Goal: Task Accomplishment & Management: Complete application form

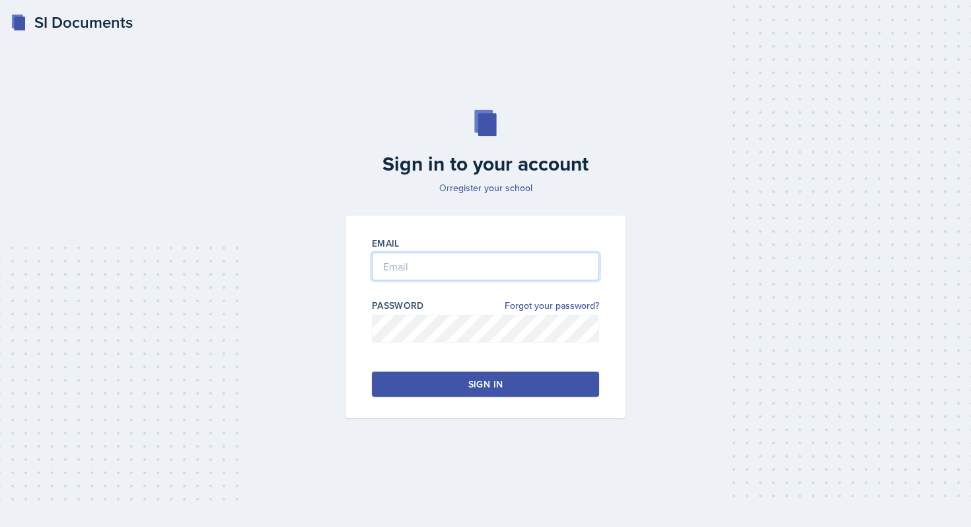
click at [434, 262] on input "email" at bounding box center [485, 266] width 227 height 28
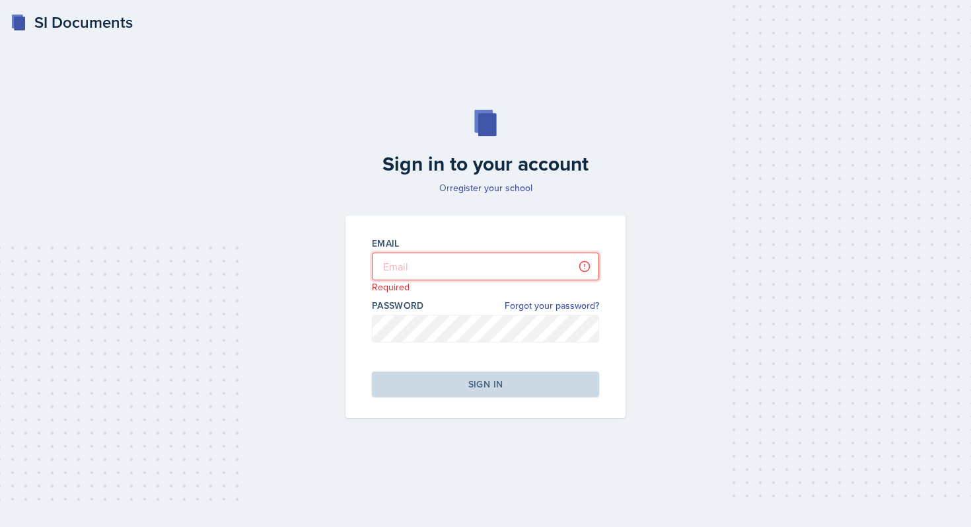
type input "[PERSON_NAME][EMAIL_ADDRESS][DOMAIN_NAME]"
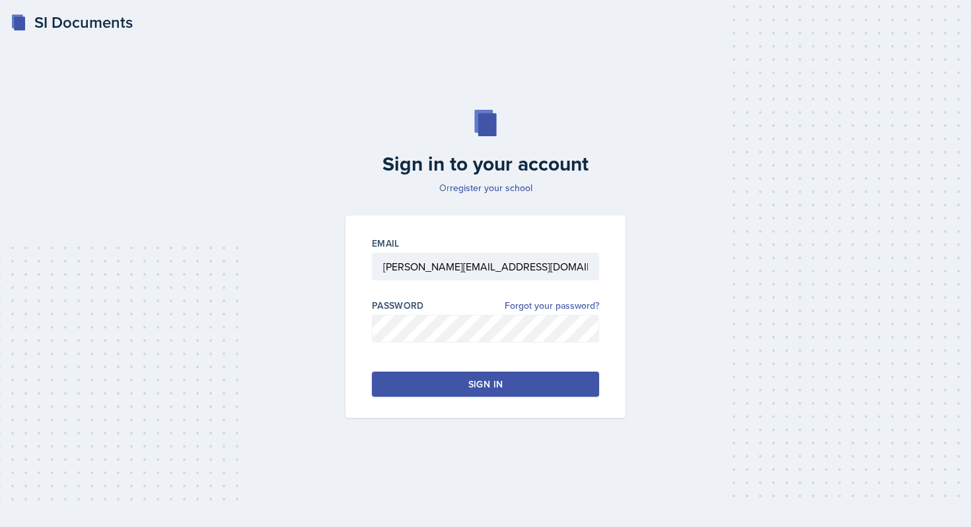
click at [480, 381] on div "Sign in" at bounding box center [485, 383] width 34 height 13
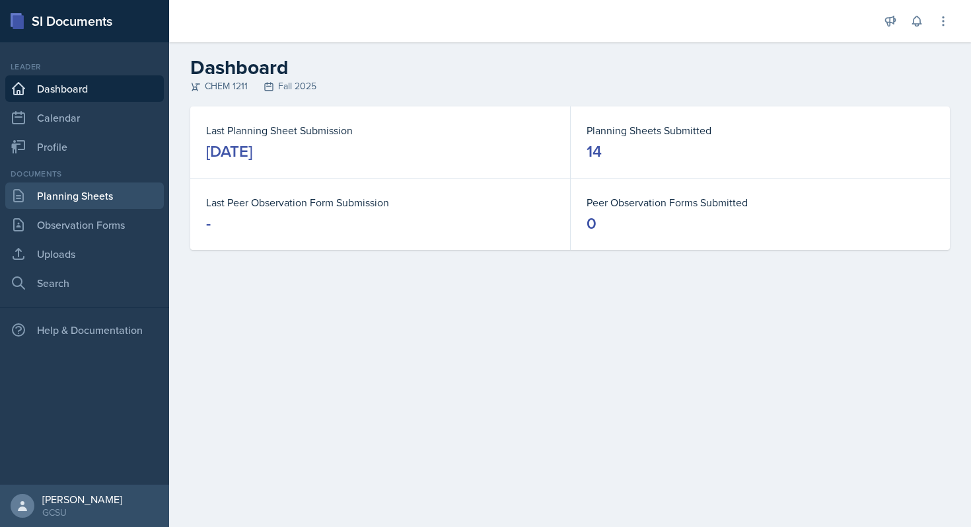
click at [87, 190] on link "Planning Sheets" at bounding box center [84, 195] width 159 height 26
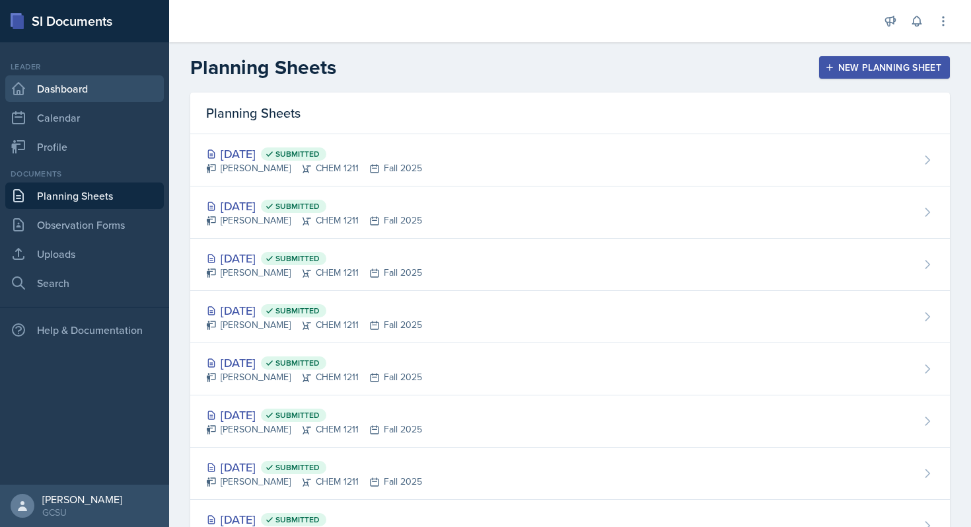
click at [100, 88] on link "Dashboard" at bounding box center [84, 88] width 159 height 26
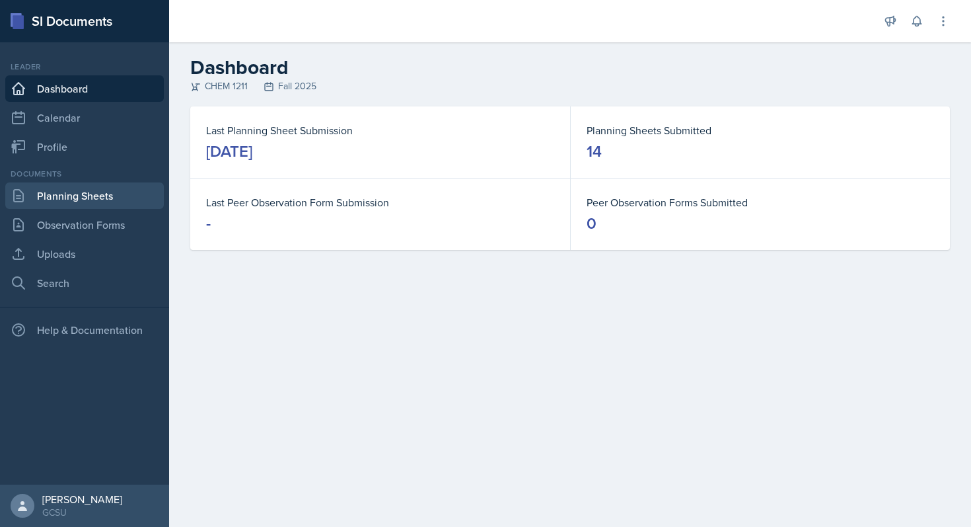
click at [79, 195] on link "Planning Sheets" at bounding box center [84, 195] width 159 height 26
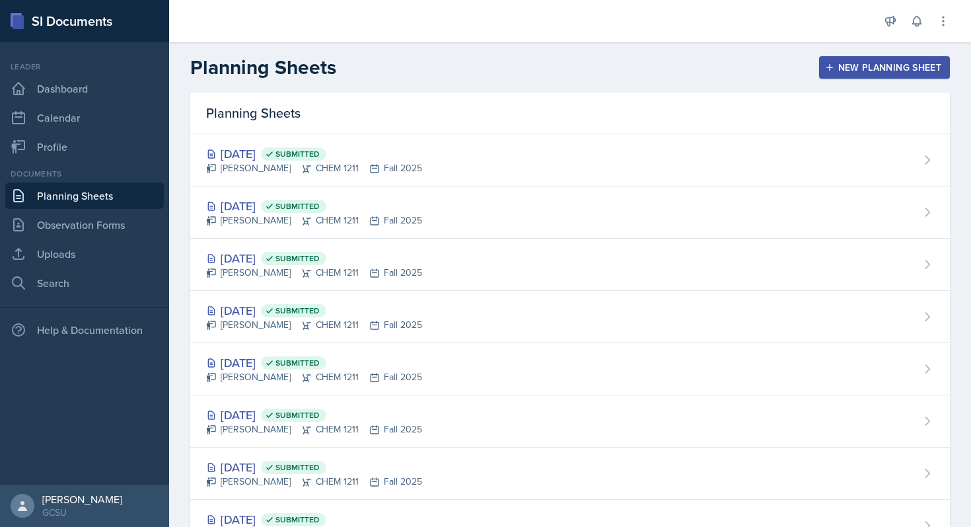
click at [872, 57] on button "New Planning Sheet" at bounding box center [884, 67] width 131 height 22
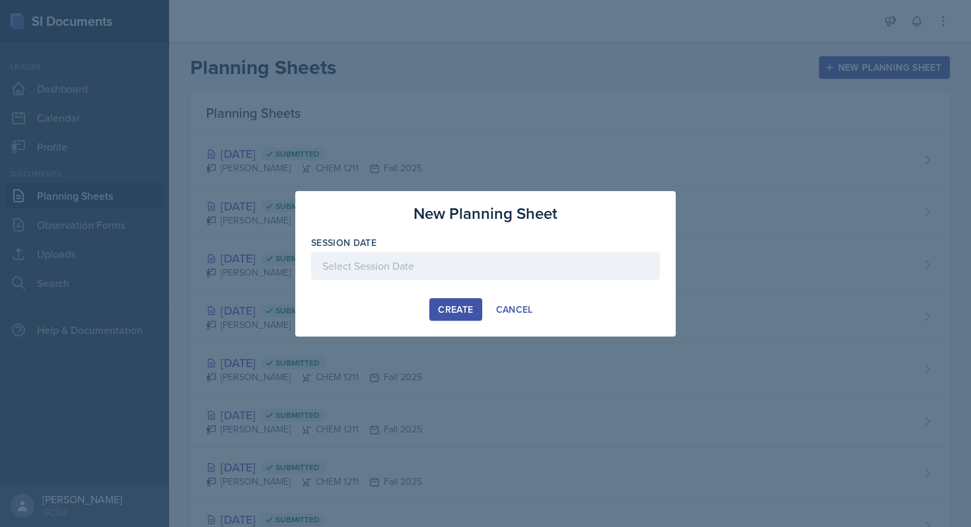
click at [387, 273] on div at bounding box center [485, 266] width 349 height 28
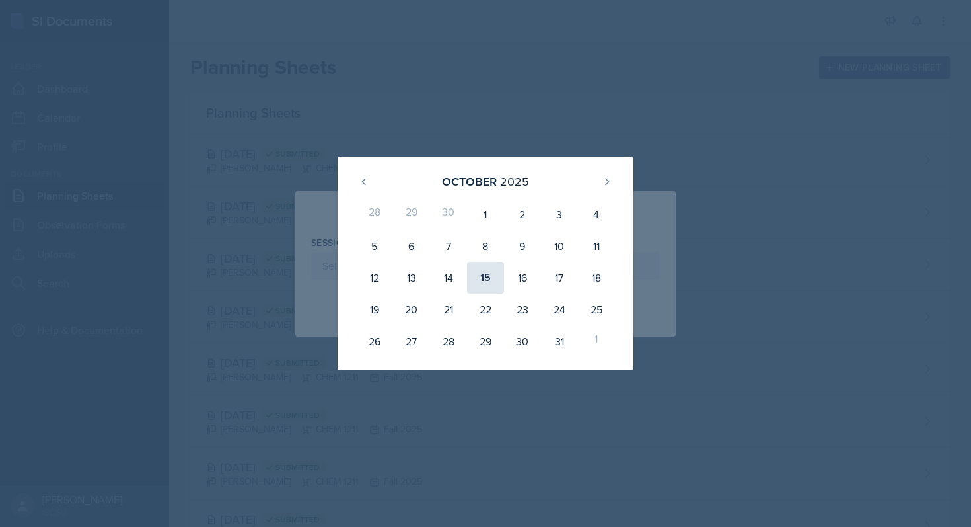
click at [486, 280] on div "15" at bounding box center [485, 278] width 37 height 32
type input "[DATE]"
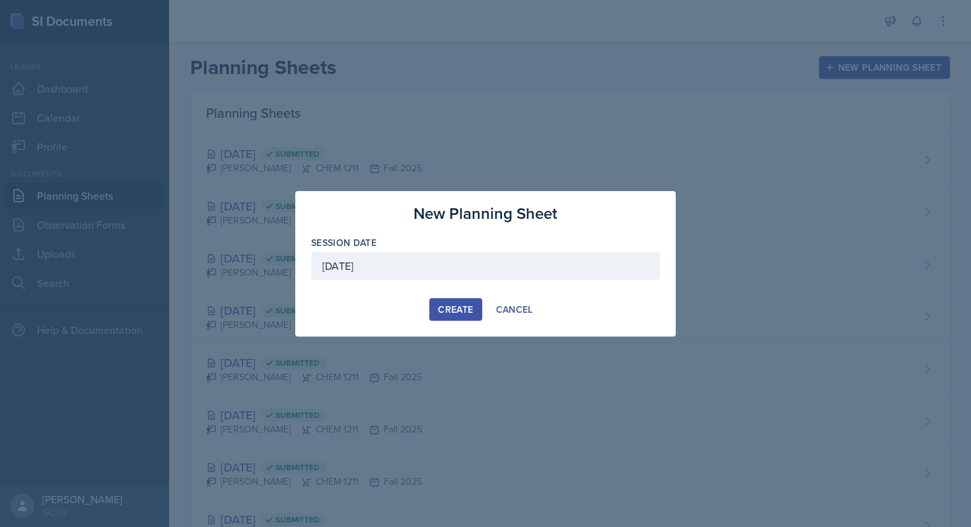
click at [451, 311] on div "Create" at bounding box center [455, 309] width 35 height 11
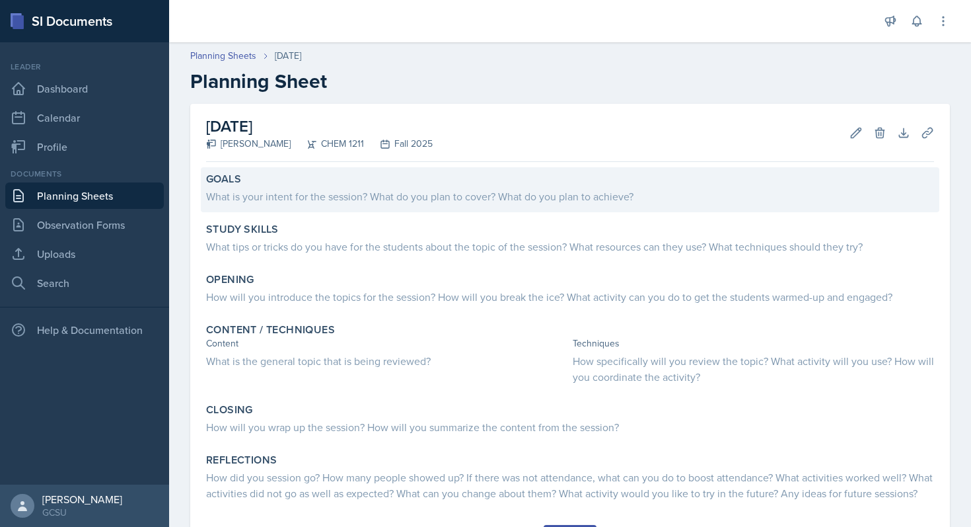
click at [465, 197] on div "What is your intent for the session? What do you plan to cover? What do you pla…" at bounding box center [570, 196] width 728 height 16
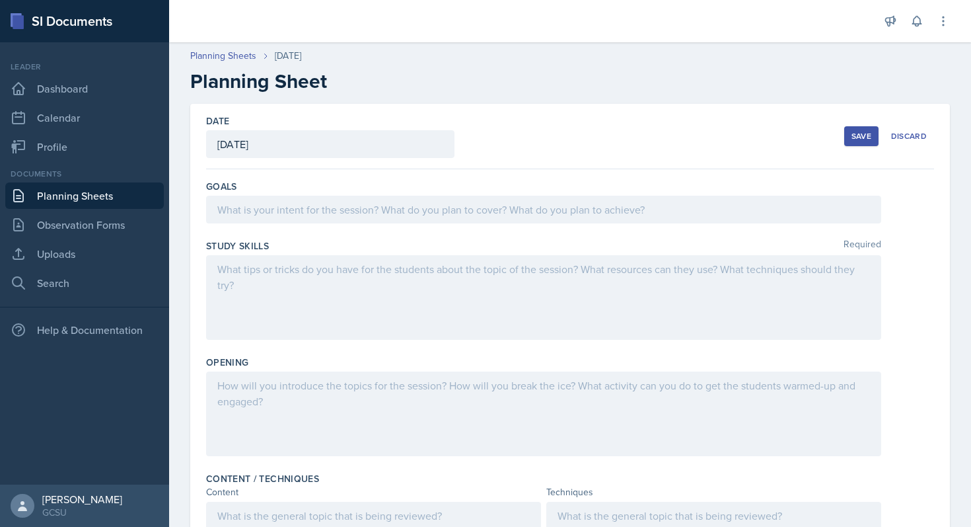
click at [470, 196] on div at bounding box center [543, 210] width 675 height 28
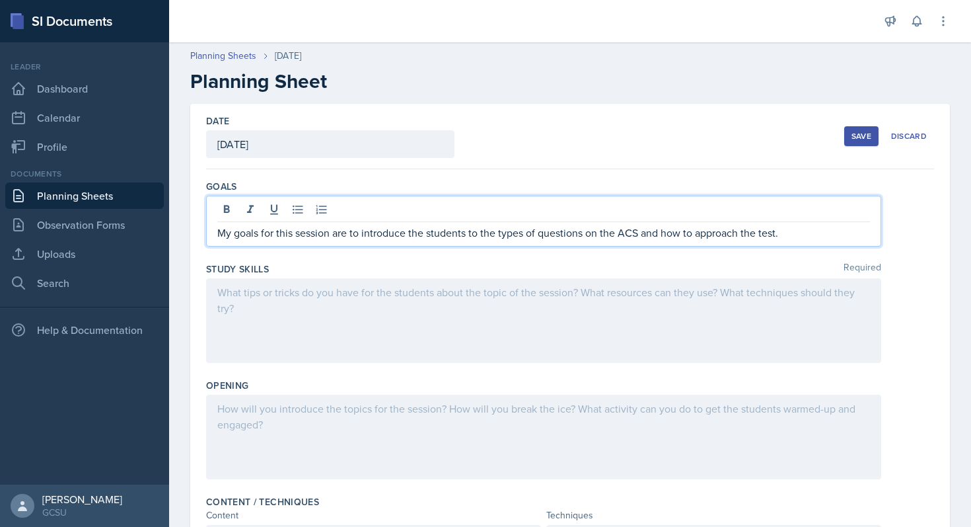
click at [438, 294] on div at bounding box center [543, 320] width 675 height 85
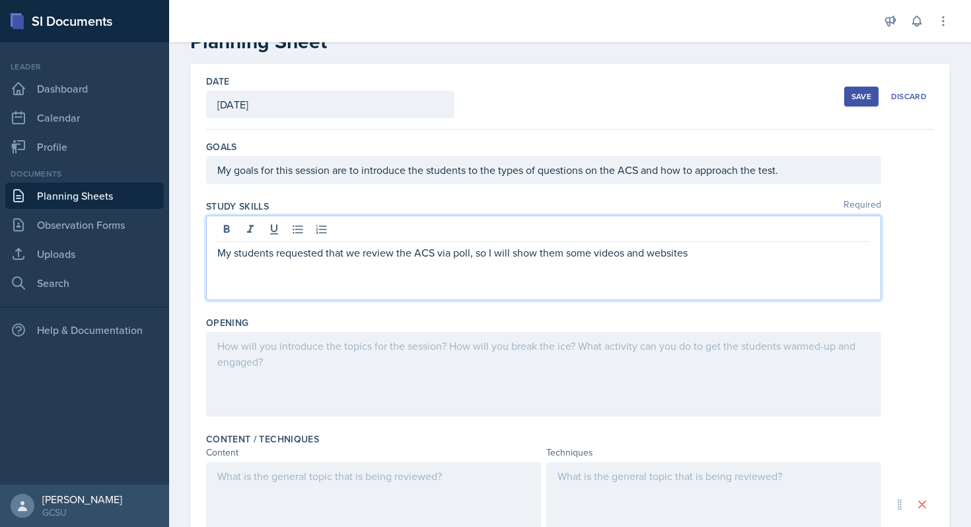
scroll to position [42, 0]
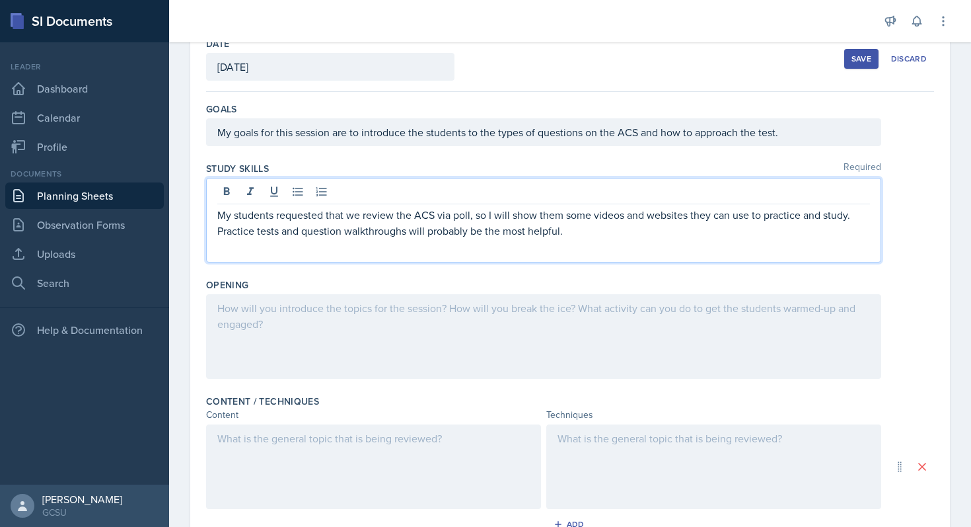
click at [511, 340] on div at bounding box center [543, 336] width 675 height 85
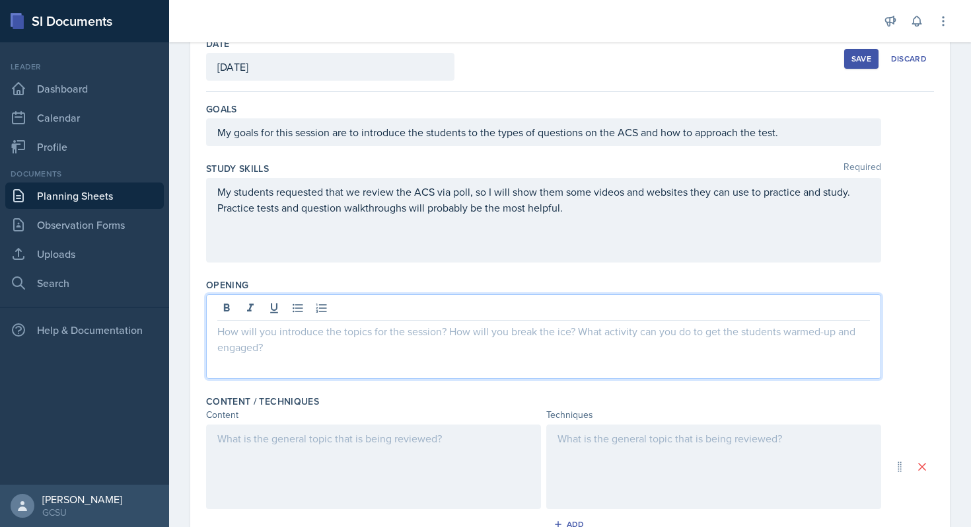
scroll to position [100, 0]
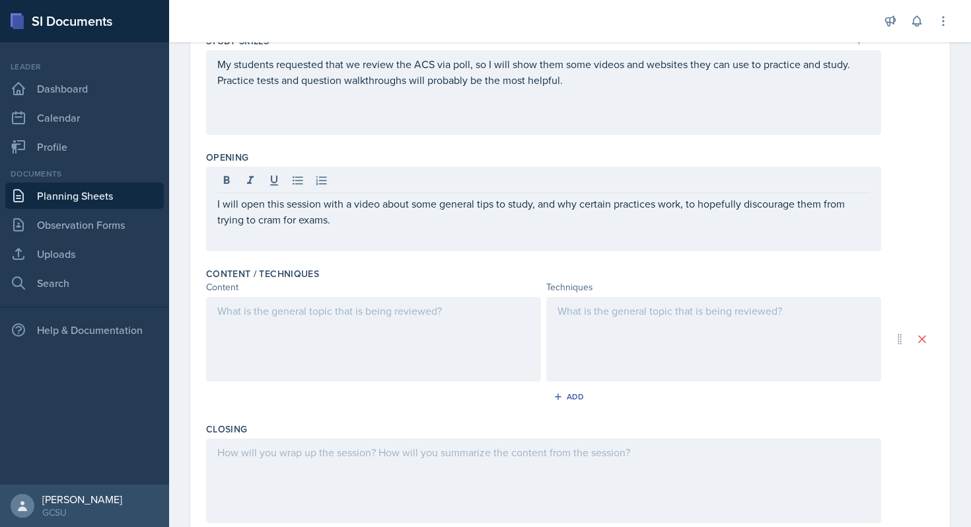
click at [447, 352] on div at bounding box center [373, 339] width 335 height 85
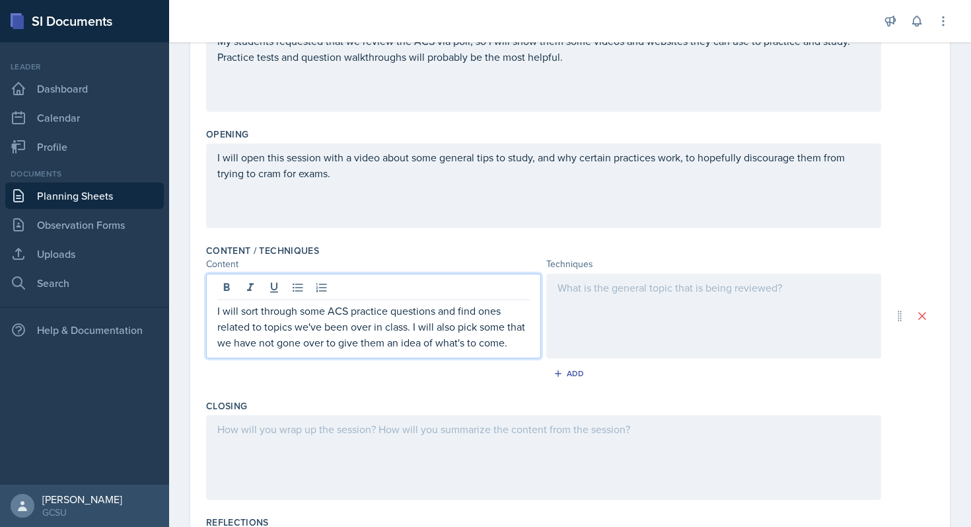
click at [624, 308] on div at bounding box center [713, 316] width 335 height 85
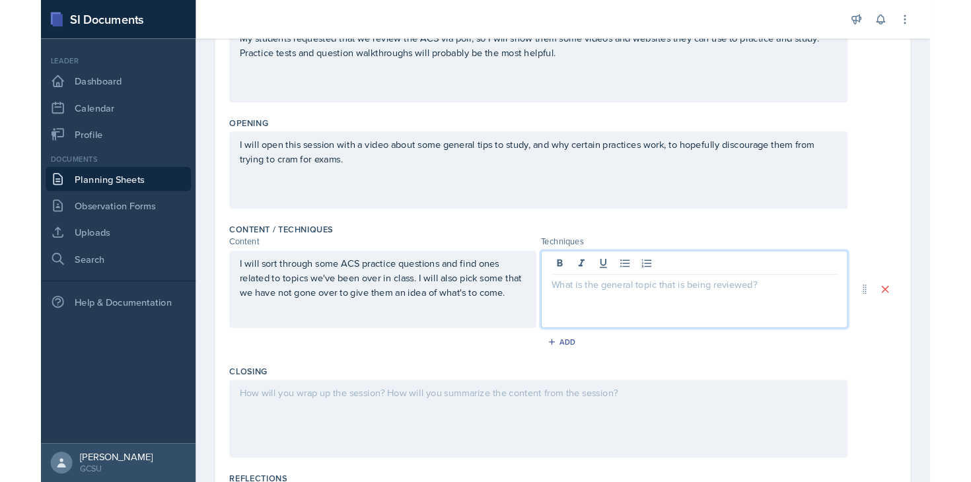
scroll to position [251, 0]
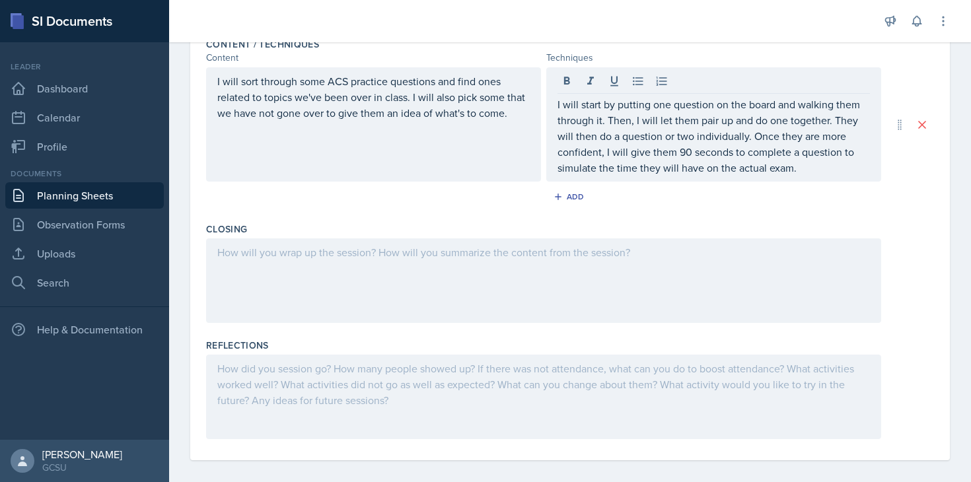
click at [517, 297] on div at bounding box center [543, 281] width 675 height 85
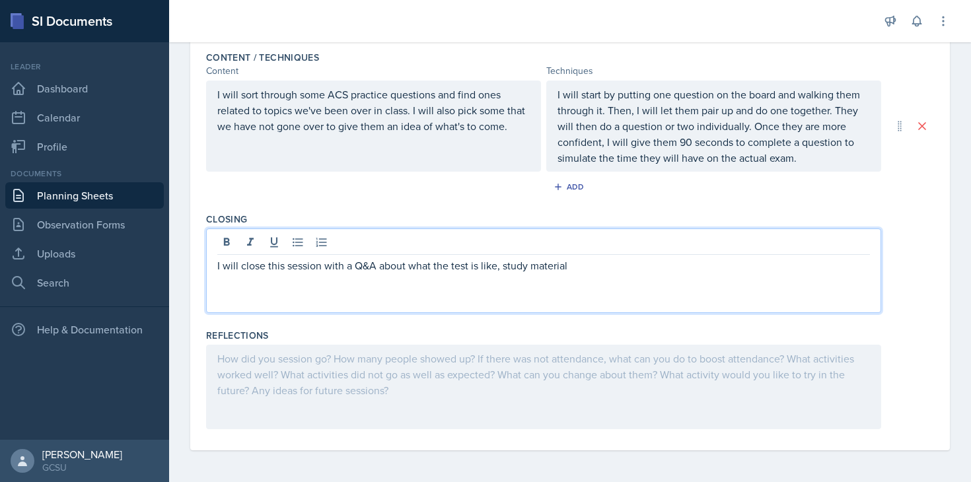
click at [504, 266] on p "I will close this session with a Q&A about what the test is like, study material" at bounding box center [543, 266] width 653 height 16
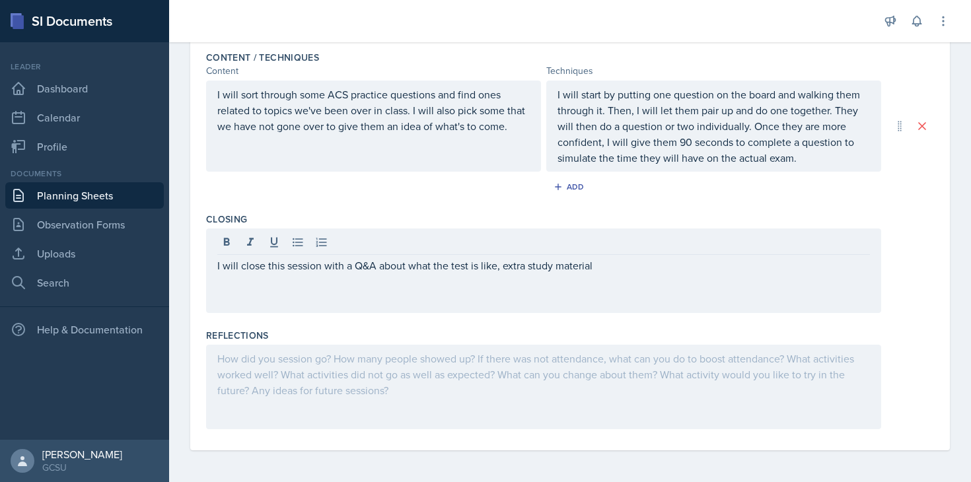
click at [620, 248] on div at bounding box center [543, 244] width 653 height 22
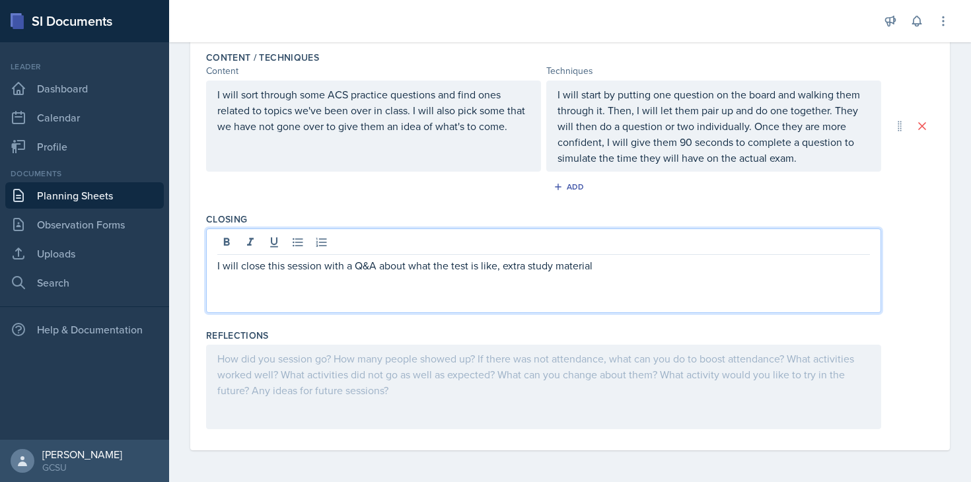
click at [615, 266] on p "I will close this session with a Q&A about what the test is like, extra study m…" at bounding box center [543, 266] width 653 height 16
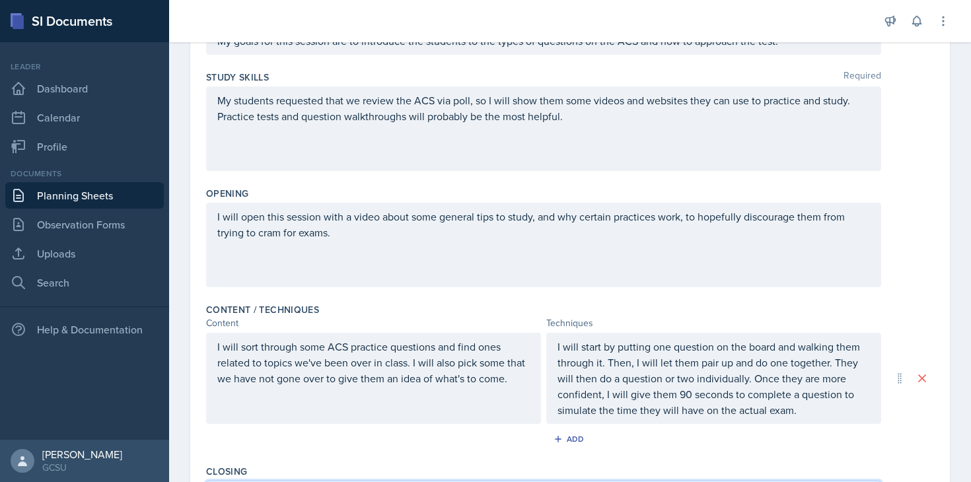
scroll to position [0, 0]
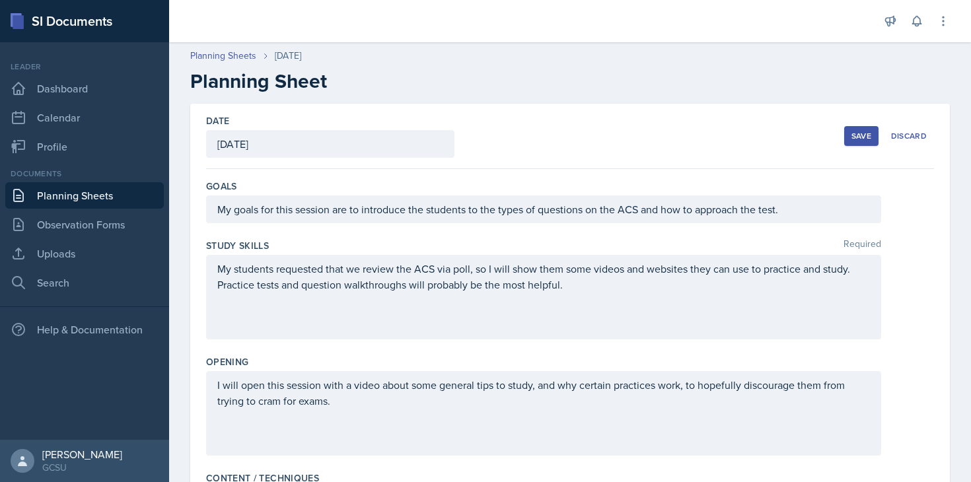
click at [859, 139] on div "Save" at bounding box center [862, 136] width 20 height 11
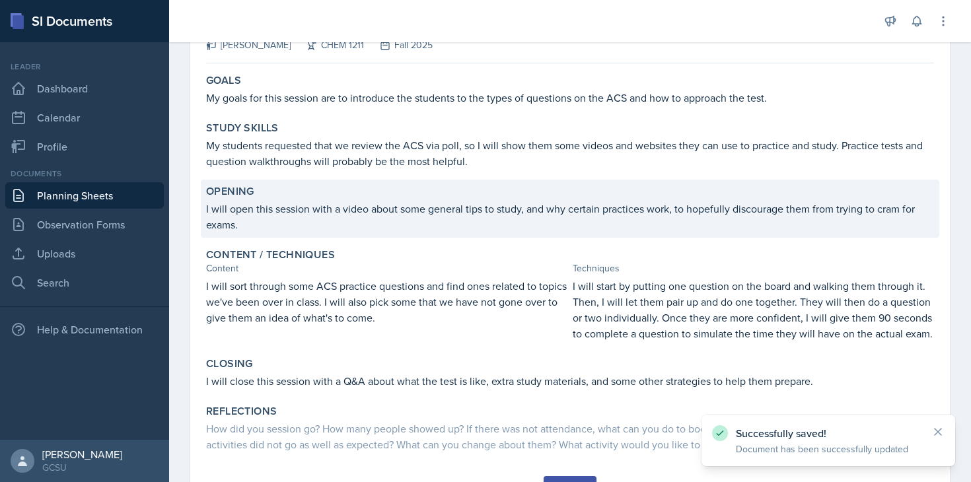
scroll to position [178, 0]
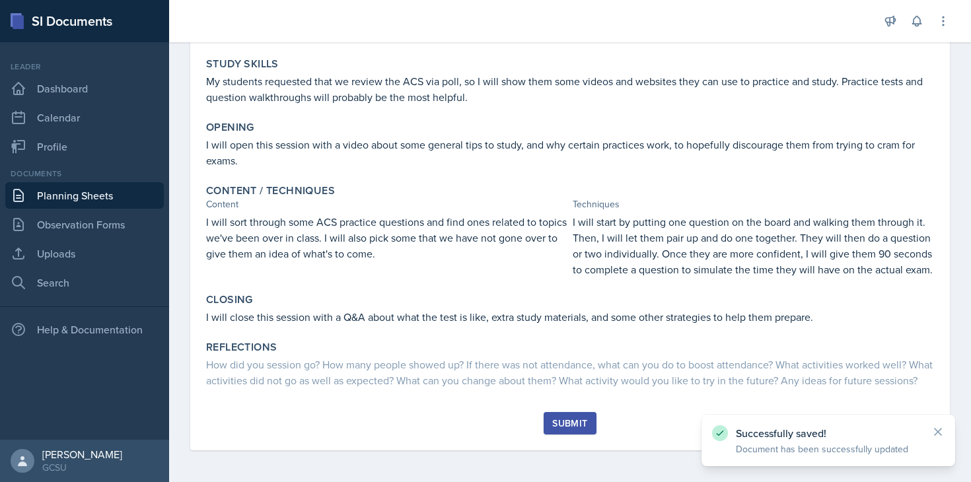
click at [568, 425] on div "Submit" at bounding box center [569, 423] width 35 height 11
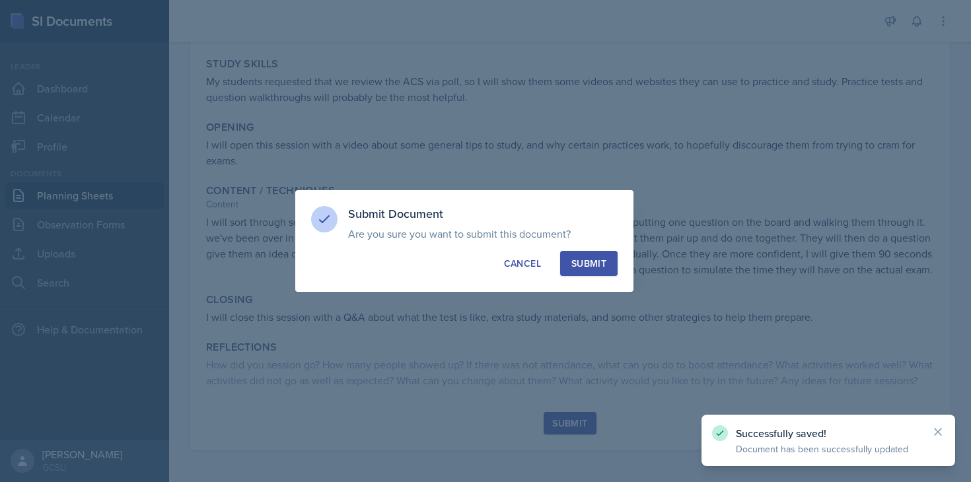
click at [599, 272] on button "Submit" at bounding box center [588, 263] width 57 height 25
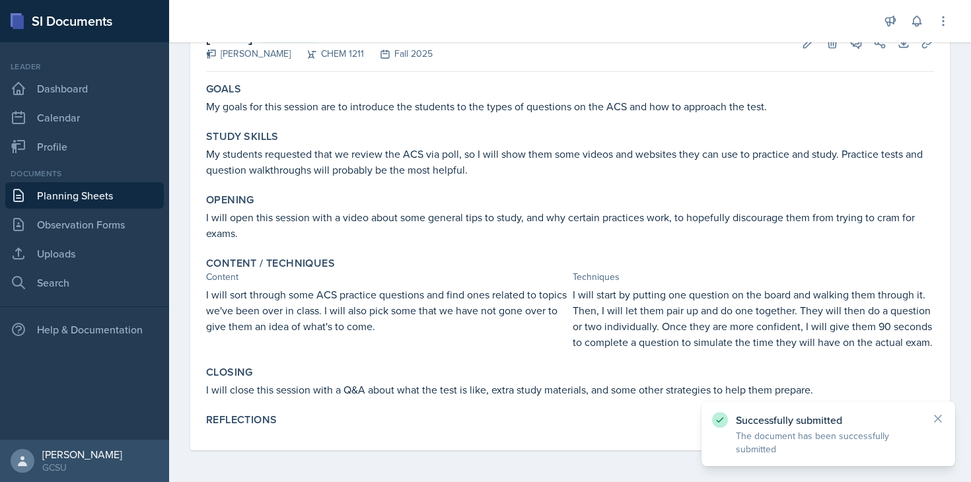
scroll to position [90, 0]
